Goal: Information Seeking & Learning: Find specific fact

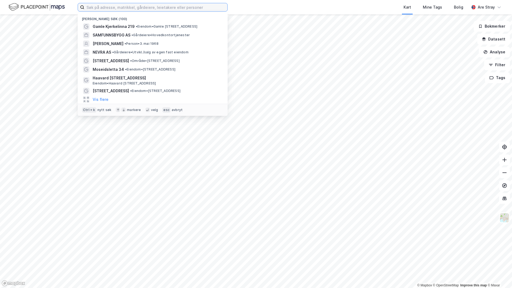
click at [142, 7] on input at bounding box center [155, 7] width 143 height 8
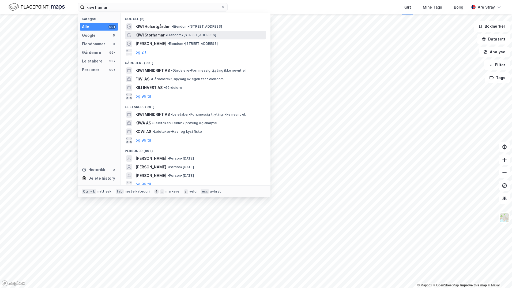
click at [147, 35] on span "KIWI Storhamar" at bounding box center [150, 35] width 29 height 6
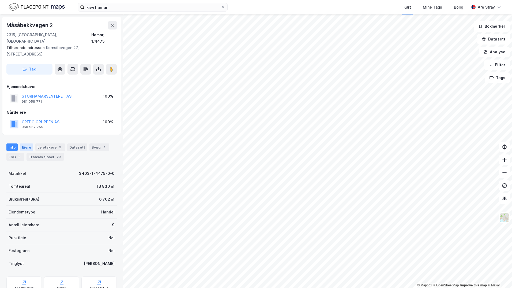
click at [28, 143] on div "Eiere" at bounding box center [26, 146] width 13 height 7
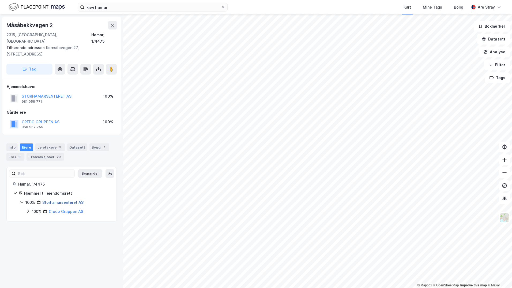
click at [66, 200] on link "Storhamarsenteret AS" at bounding box center [62, 202] width 41 height 5
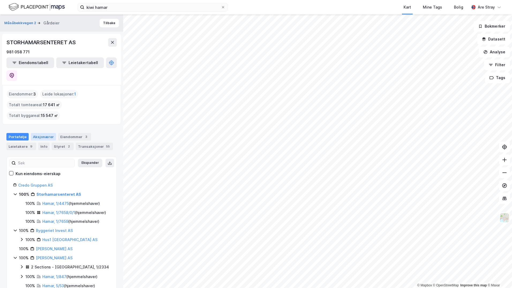
click at [43, 133] on div "Aksjonærer" at bounding box center [43, 136] width 25 height 7
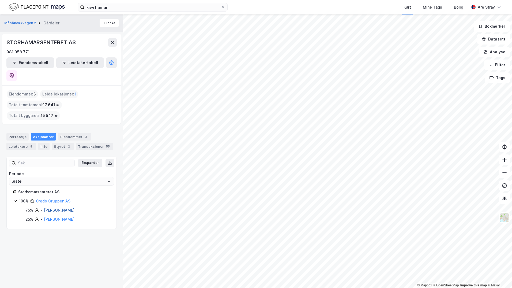
click at [62, 208] on link "[PERSON_NAME]" at bounding box center [59, 210] width 31 height 5
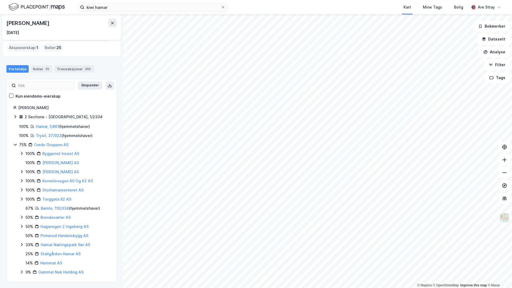
scroll to position [32, 0]
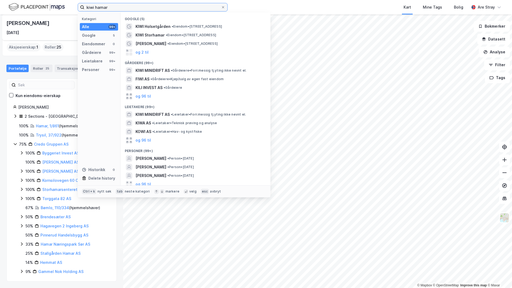
drag, startPoint x: 157, startPoint y: 9, endPoint x: 152, endPoint y: 9, distance: 4.6
click at [152, 9] on input "kiwi hamar" at bounding box center [152, 7] width 137 height 8
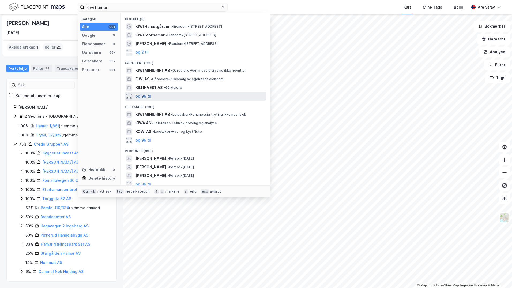
click at [145, 95] on button "og 96 til" at bounding box center [144, 96] width 16 height 6
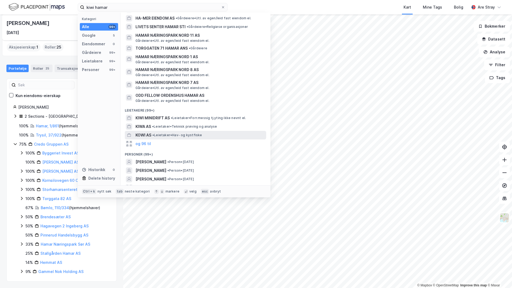
scroll to position [907, 0]
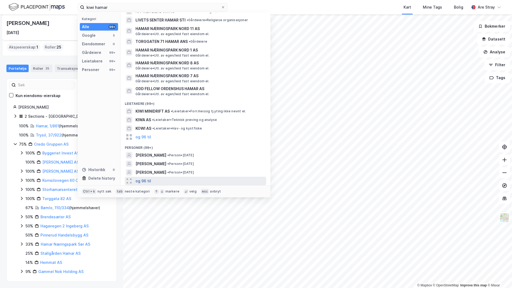
click at [140, 183] on button "og 96 til" at bounding box center [144, 181] width 16 height 6
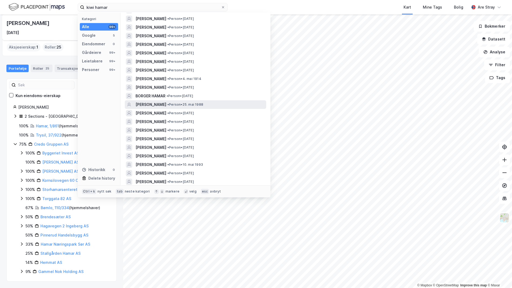
scroll to position [1228, 0]
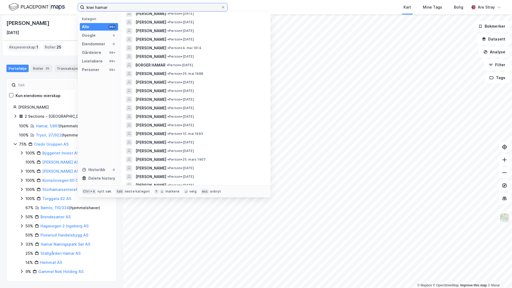
click at [117, 8] on input "kiwi hamar" at bounding box center [152, 7] width 137 height 8
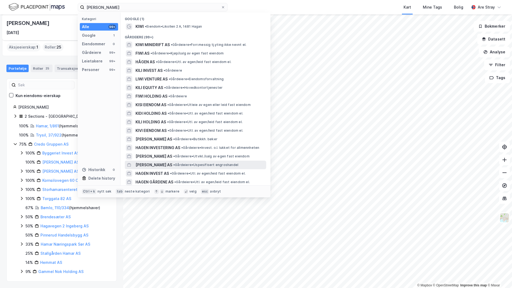
click at [148, 164] on span "[PERSON_NAME] AS" at bounding box center [154, 165] width 37 height 6
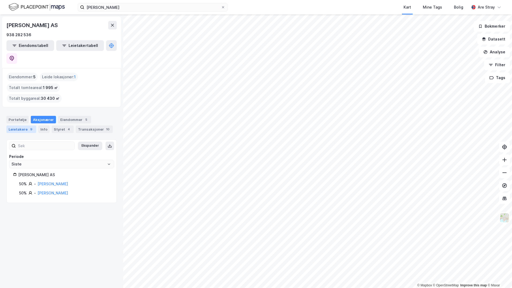
click at [25, 125] on div "Leietakere 9" at bounding box center [21, 128] width 30 height 7
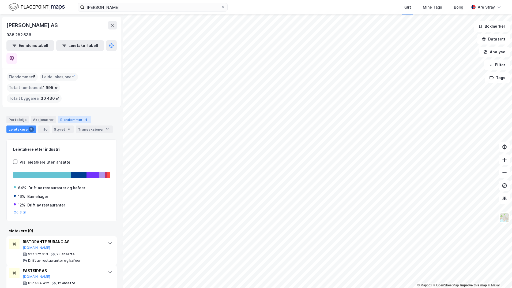
click at [84, 117] on div "5" at bounding box center [86, 119] width 5 height 5
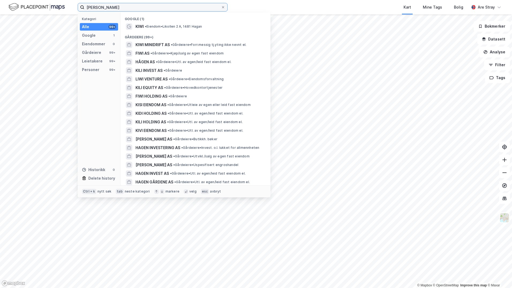
drag, startPoint x: 117, startPoint y: 8, endPoint x: 83, endPoint y: 7, distance: 33.5
click at [83, 7] on label "[PERSON_NAME]" at bounding box center [153, 7] width 150 height 9
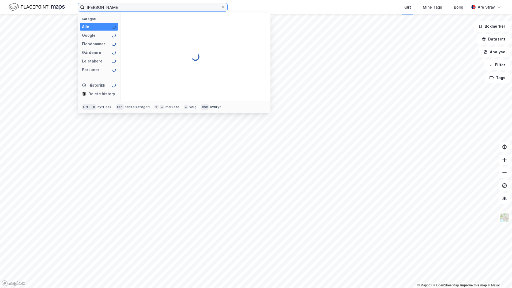
type input "[PERSON_NAME]"
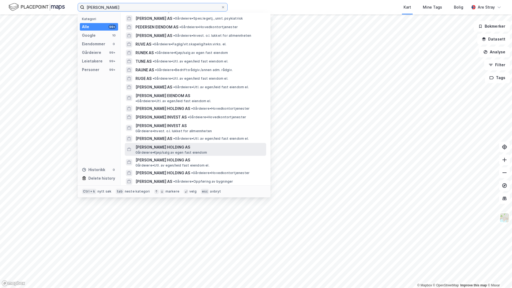
scroll to position [562, 0]
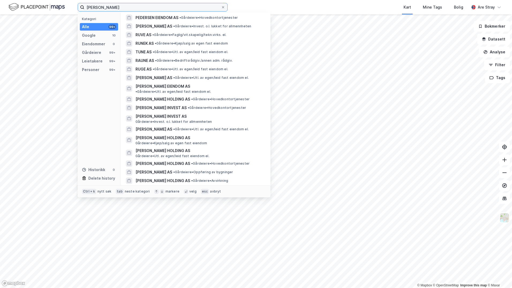
drag, startPoint x: 124, startPoint y: 7, endPoint x: 78, endPoint y: 7, distance: 46.1
click at [78, 7] on label "[PERSON_NAME]" at bounding box center [153, 7] width 150 height 9
